Goal: Task Accomplishment & Management: Complete application form

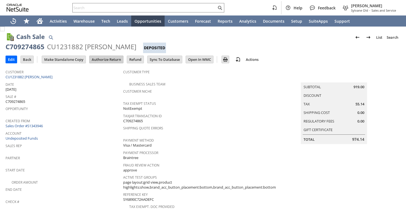
click at [103, 63] on td "Authorize Return" at bounding box center [106, 60] width 34 height 8
click at [104, 61] on input "Authorize Return" at bounding box center [107, 59] width 34 height 7
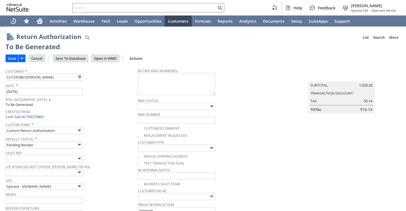
type input "Add"
type input "Copy Previous"
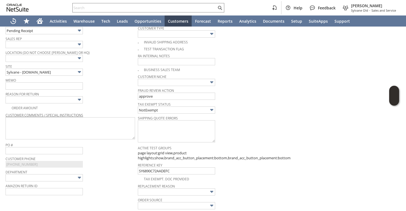
scroll to position [104, 0]
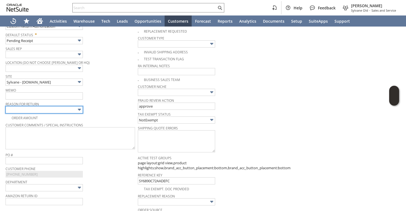
click at [25, 111] on input "text" at bounding box center [44, 109] width 77 height 7
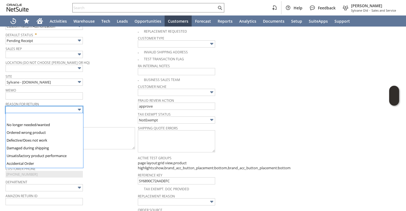
scroll to position [38, 0]
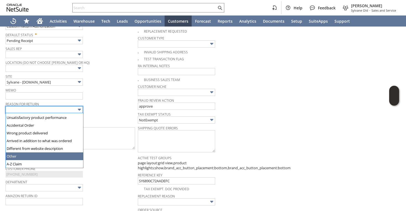
type input "Other"
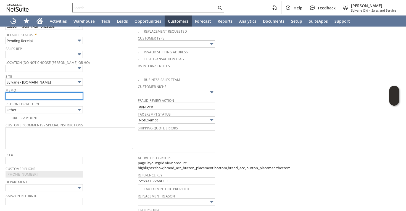
click at [42, 97] on input "text" at bounding box center [44, 95] width 77 height 7
type input "w"
type input "ordered a wrong size"
drag, startPoint x: 48, startPoint y: 96, endPoint x: 0, endPoint y: 92, distance: 48.0
click at [0, 92] on div "Return Authorization List Search More Add To Shortcuts To Be Generated Go Save …" at bounding box center [203, 184] width 406 height 525
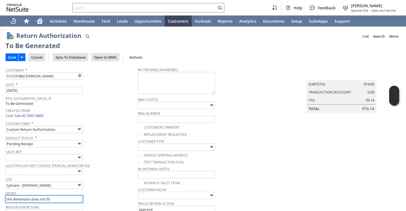
scroll to position [0, 0]
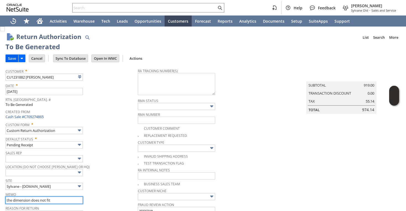
type input "the dimension does not fit"
click at [14, 56] on input "Save" at bounding box center [12, 58] width 12 height 7
